Goal: Information Seeking & Learning: Learn about a topic

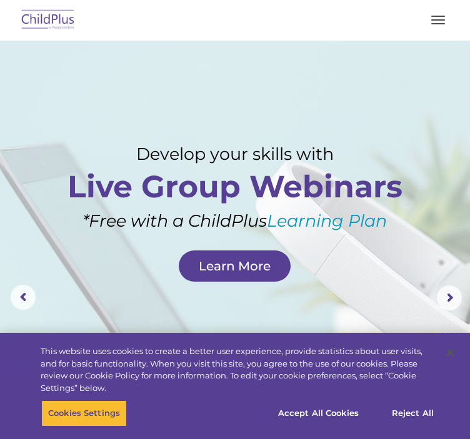
click at [53, 17] on img at bounding box center [48, 20] width 59 height 29
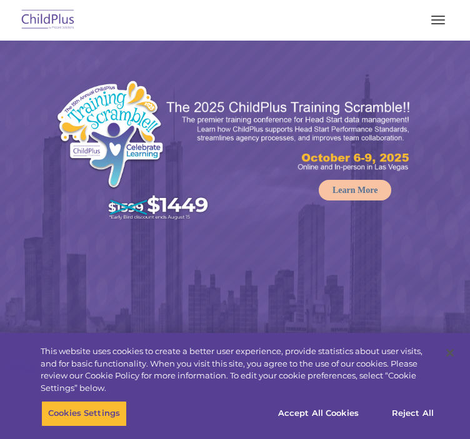
select select "MEDIUM"
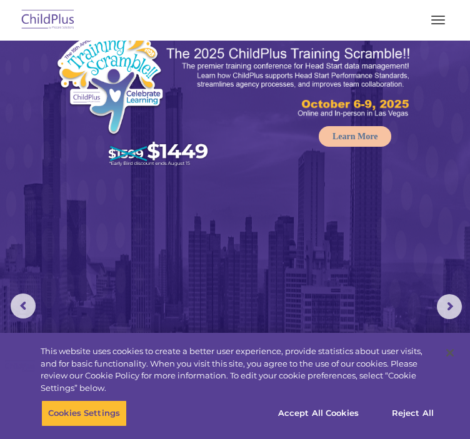
scroll to position [62, 0]
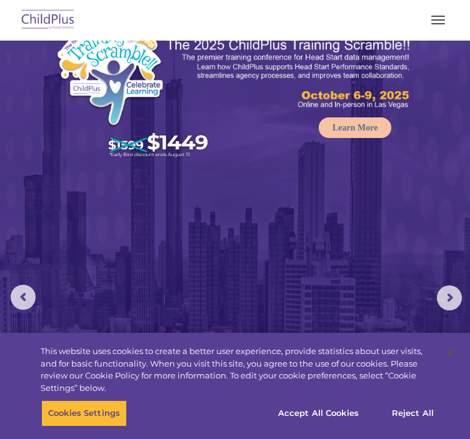
click at [430, 23] on button "button" at bounding box center [438, 20] width 26 height 20
